Goal: Task Accomplishment & Management: Use online tool/utility

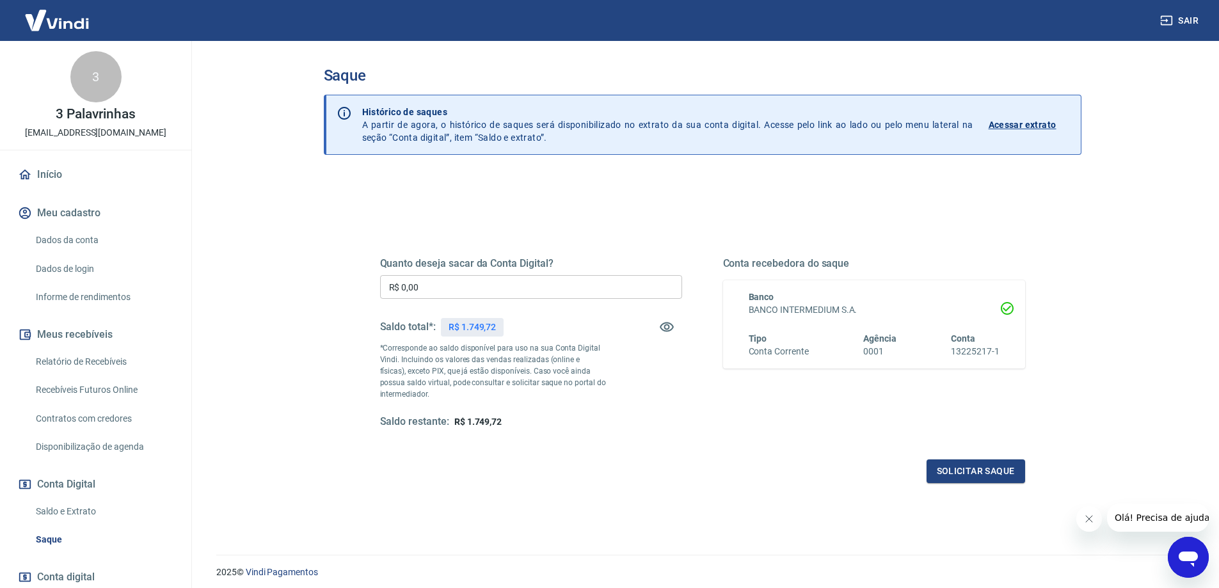
click at [518, 280] on input "R$ 0,00" at bounding box center [531, 287] width 302 height 24
type input "R$ 1.749,00"
click at [955, 465] on button "Solicitar saque" at bounding box center [975, 471] width 99 height 24
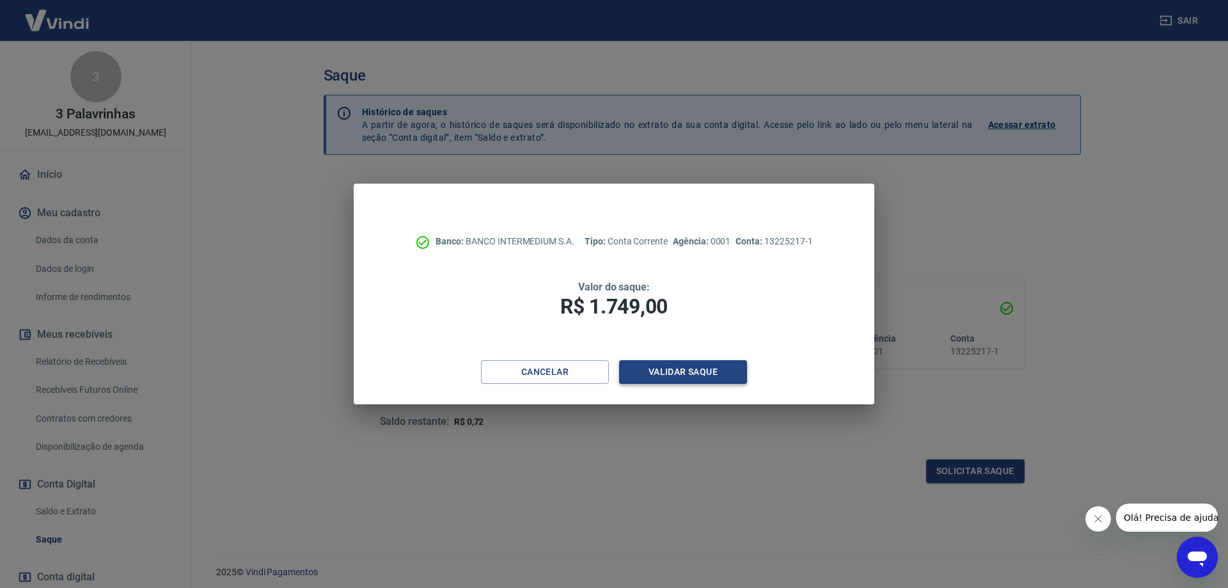
click at [692, 367] on button "Validar saque" at bounding box center [683, 372] width 128 height 24
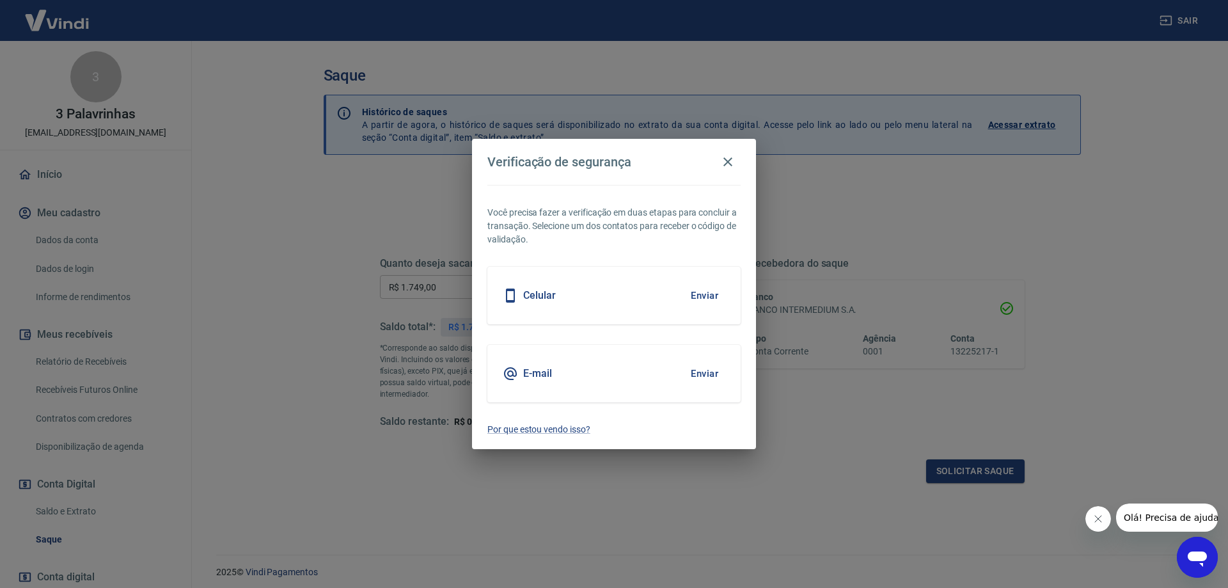
click at [699, 372] on button "Enviar" at bounding box center [705, 373] width 42 height 27
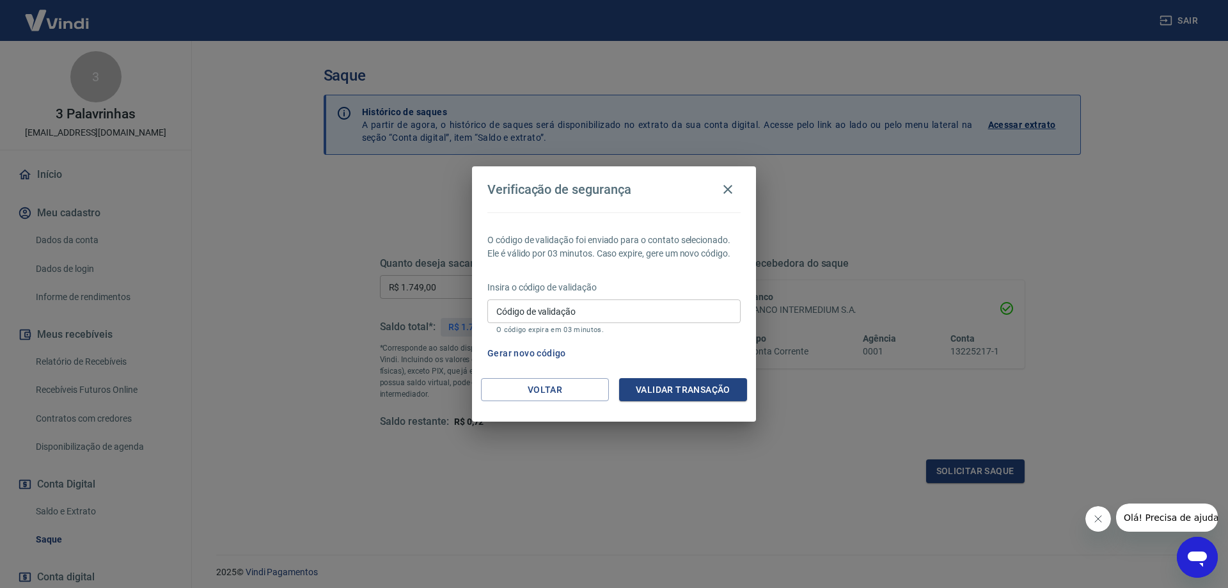
click at [592, 312] on input "Código de validação" at bounding box center [613, 311] width 253 height 24
click at [594, 310] on input "Código de validação" at bounding box center [613, 311] width 253 height 24
type input "728539"
click at [685, 391] on button "Validar transação" at bounding box center [683, 390] width 128 height 24
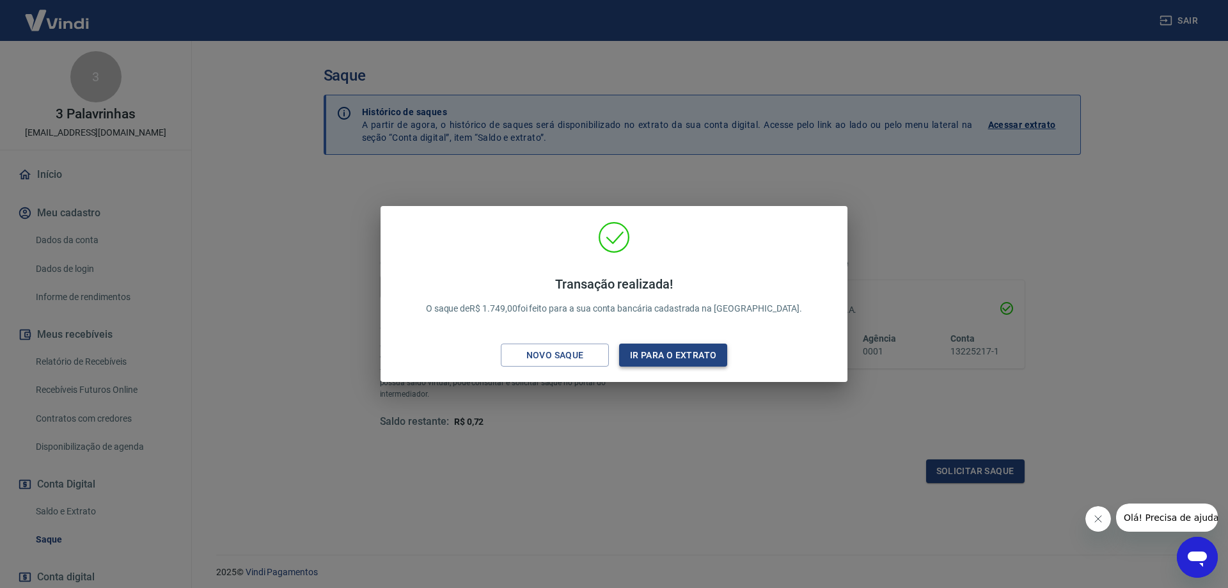
click at [665, 364] on button "Ir para o extrato" at bounding box center [673, 356] width 108 height 24
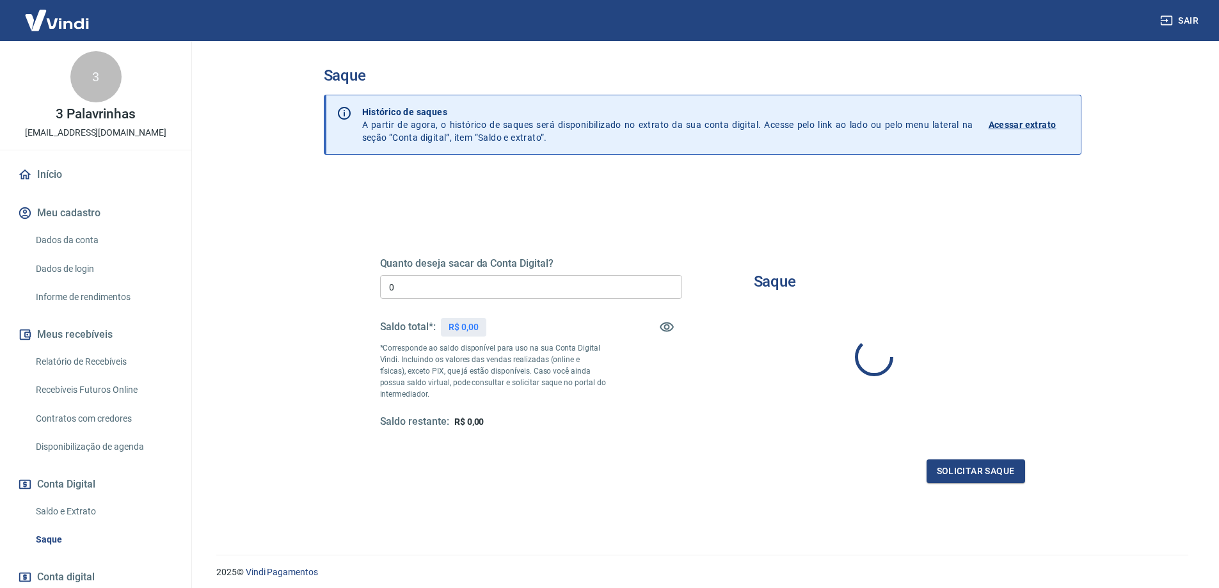
type input "R$ 0,00"
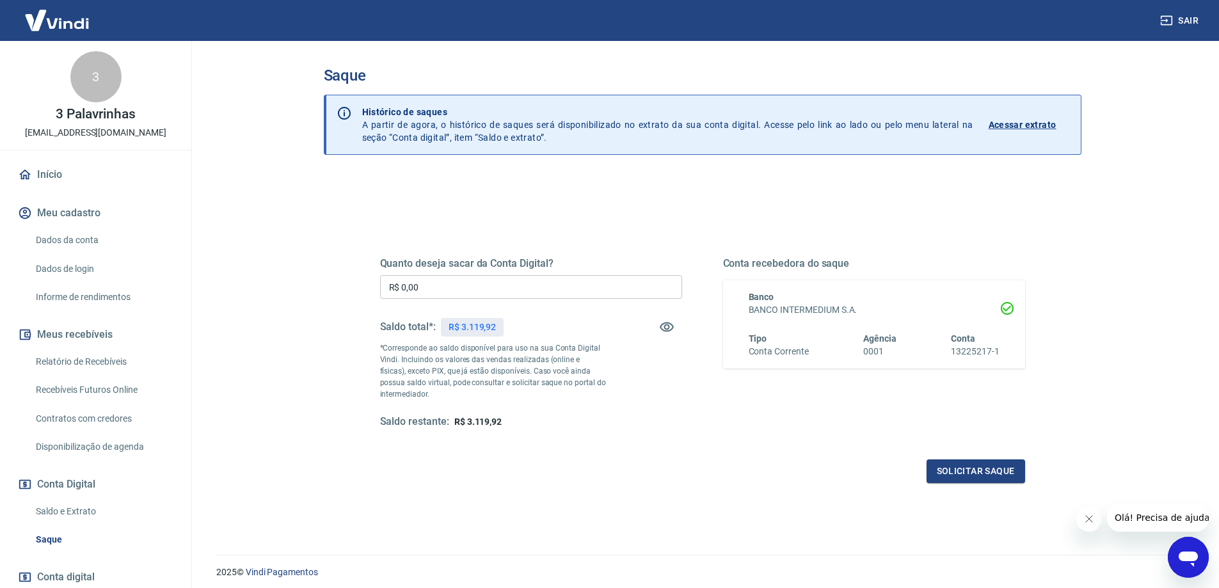
click at [470, 283] on input "R$ 0,00" at bounding box center [531, 287] width 302 height 24
type input "R$ 3.111,90"
click at [986, 473] on button "Solicitar saque" at bounding box center [975, 471] width 99 height 24
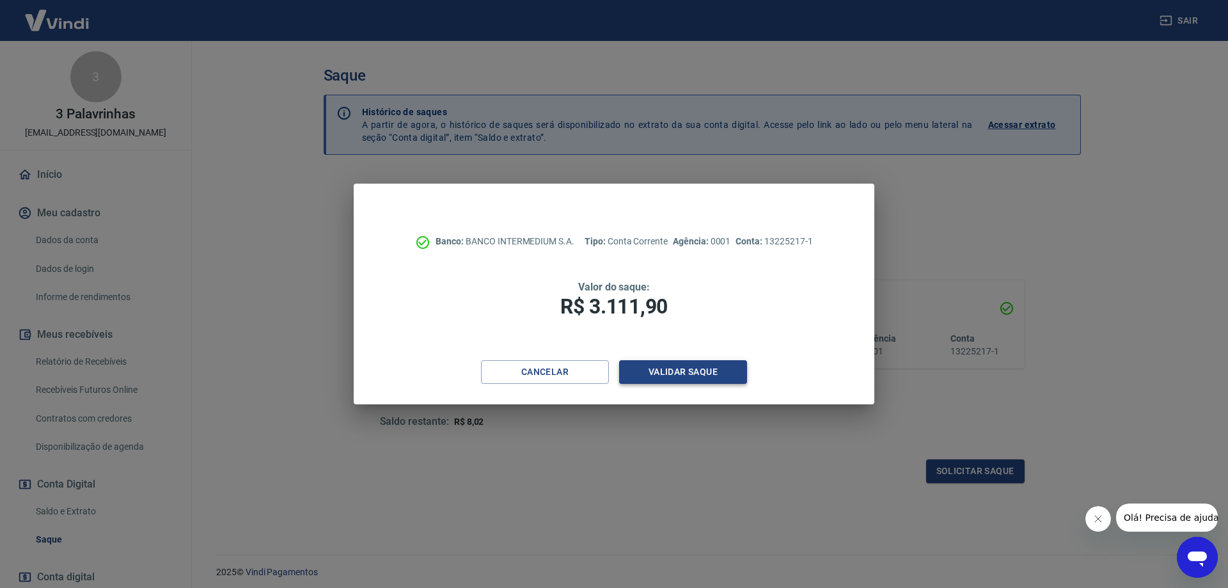
click at [708, 368] on button "Validar saque" at bounding box center [683, 372] width 128 height 24
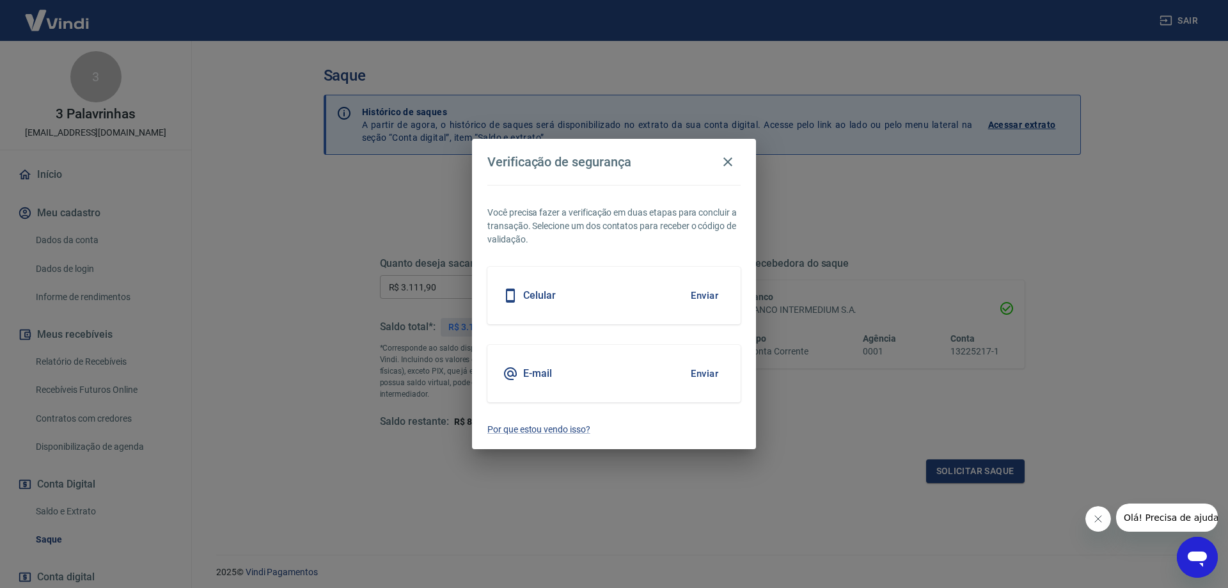
click at [716, 371] on button "Enviar" at bounding box center [705, 373] width 42 height 27
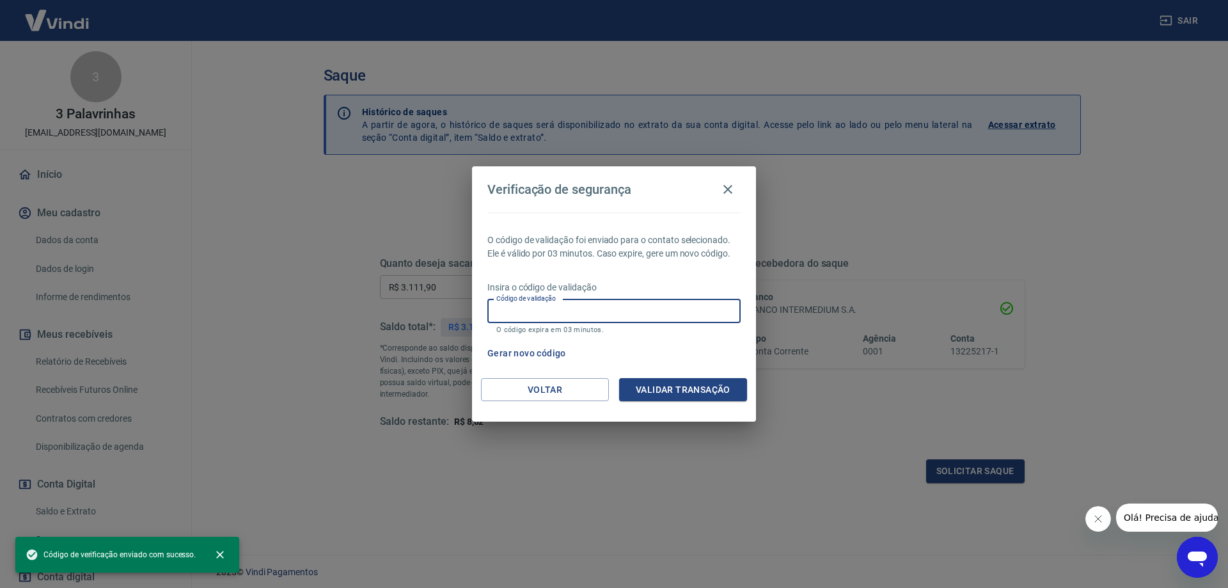
click at [559, 308] on input "Código de validação" at bounding box center [613, 311] width 253 height 24
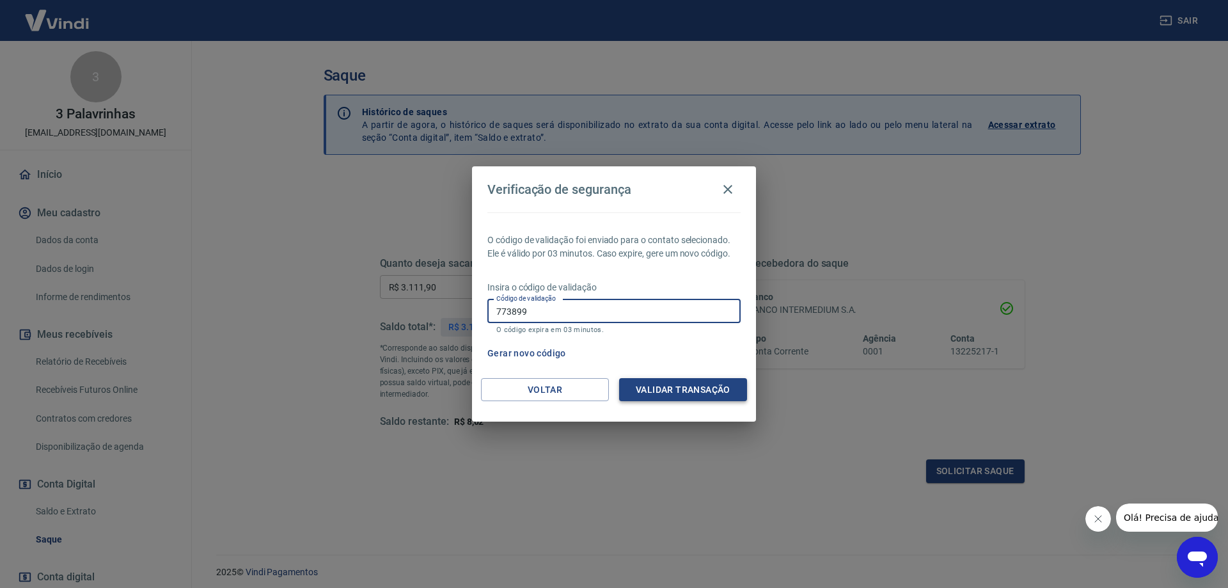
type input "773899"
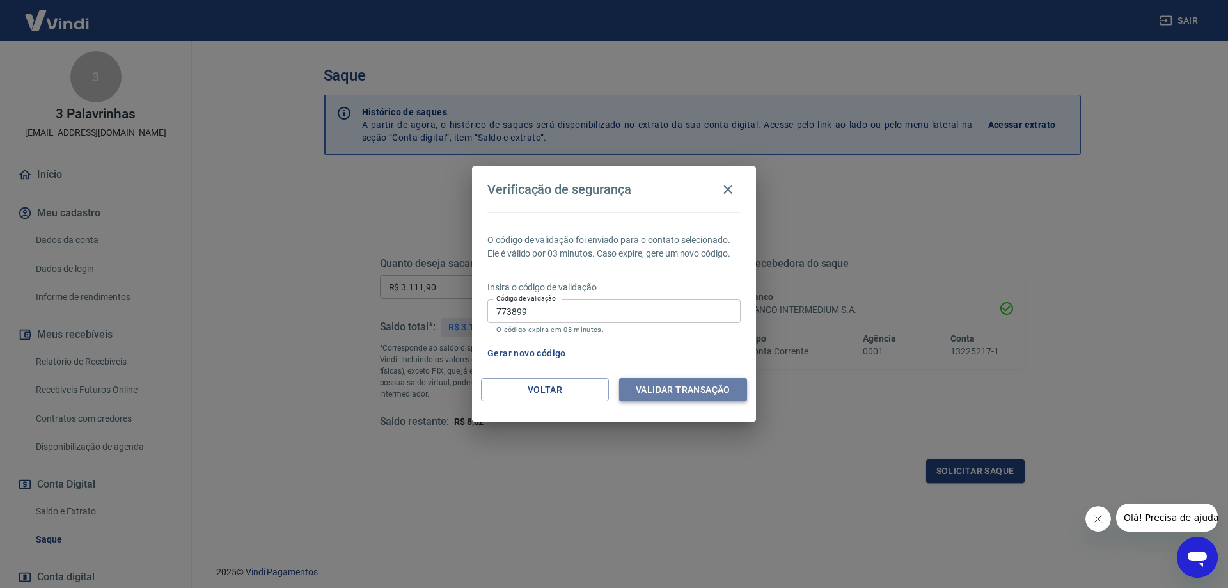
click at [675, 391] on button "Validar transação" at bounding box center [683, 390] width 128 height 24
